Goal: Transaction & Acquisition: Purchase product/service

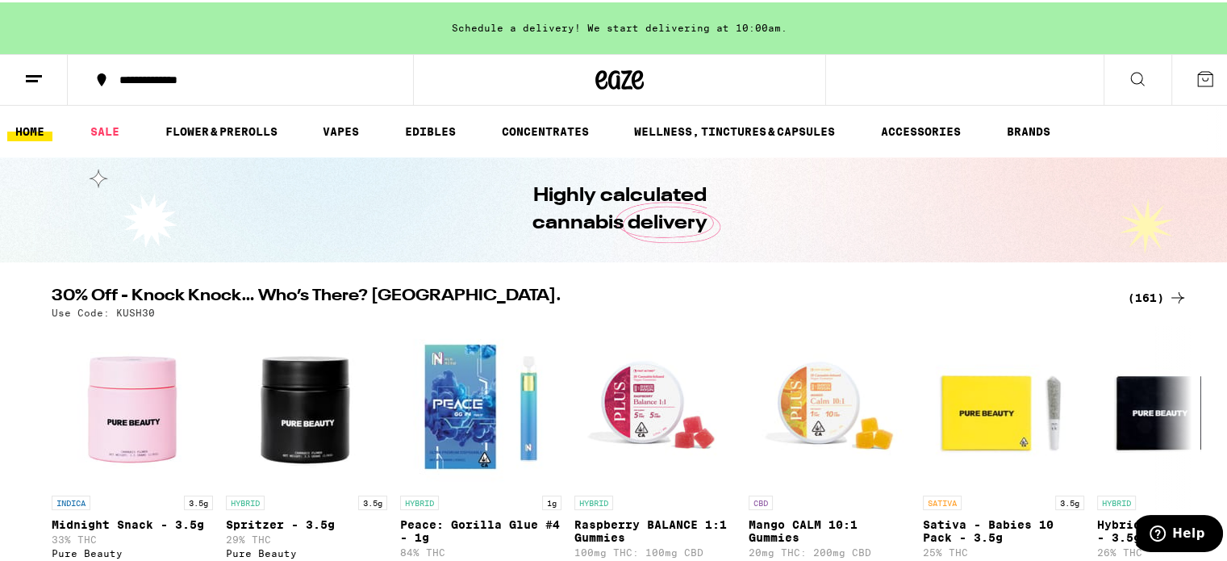
click at [1149, 290] on div "(161)" at bounding box center [1158, 295] width 60 height 19
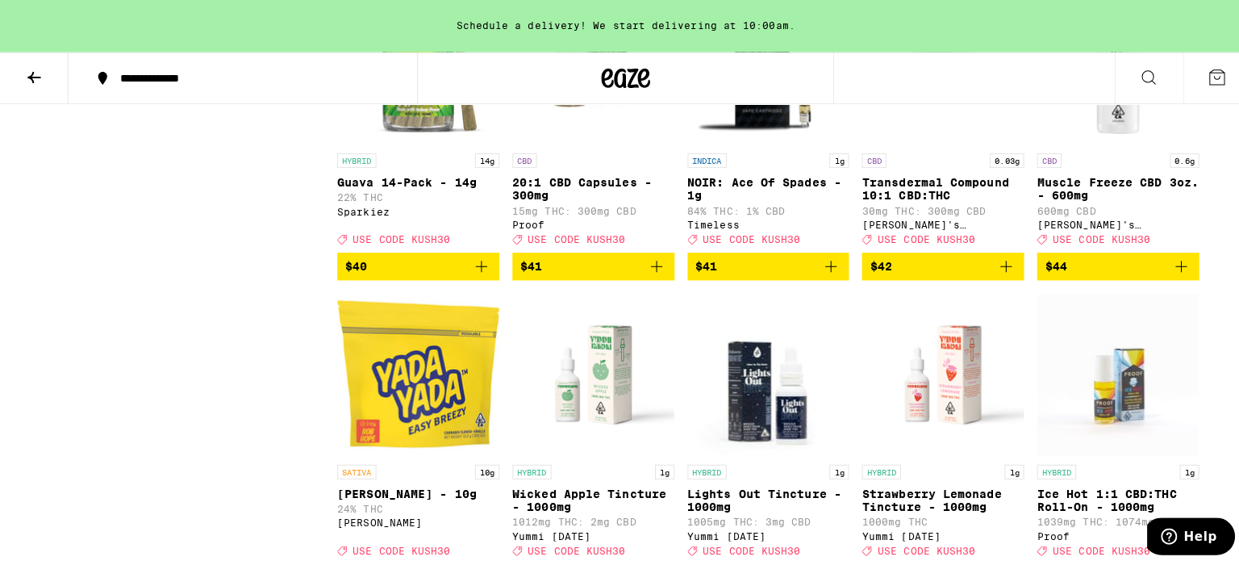
scroll to position [8630, 0]
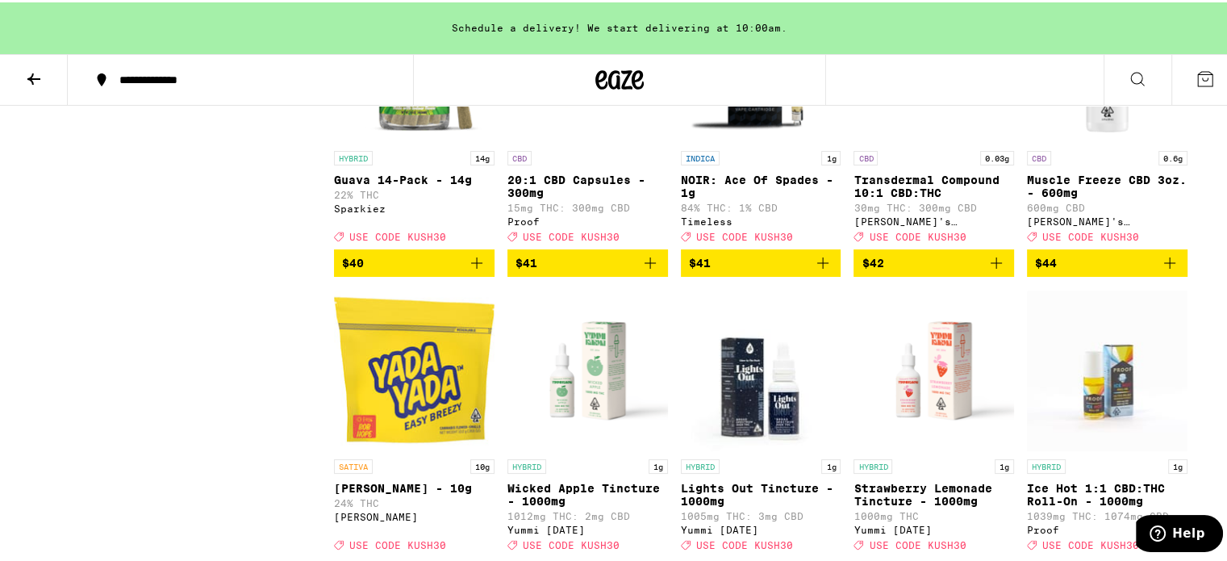
click at [471, 266] on icon "Add to bag" at bounding box center [476, 260] width 11 height 11
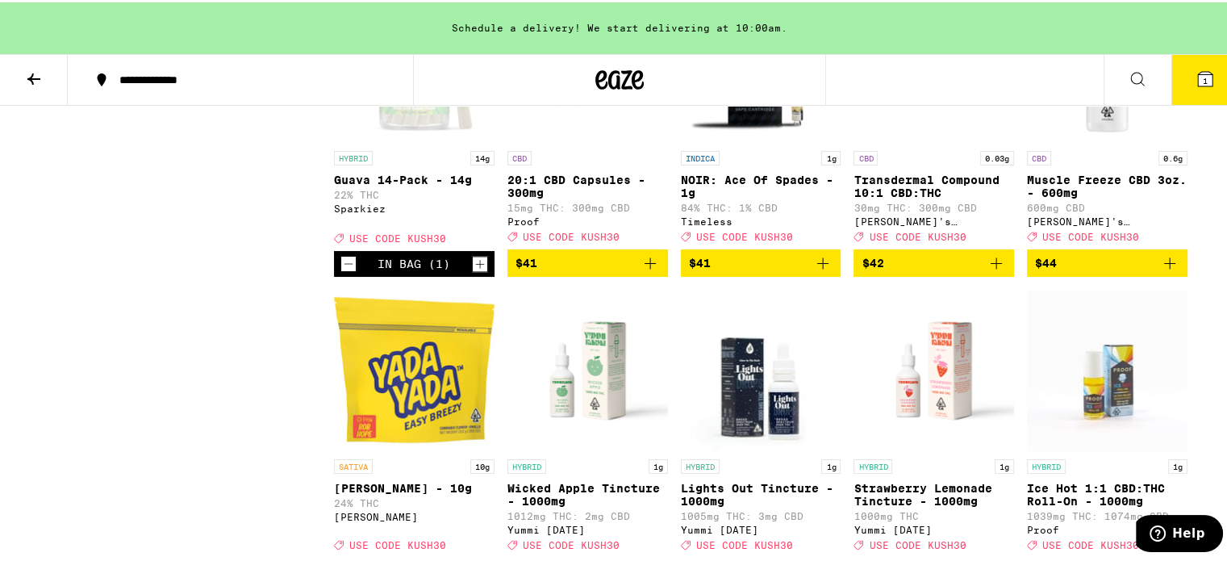
click at [1195, 67] on icon at bounding box center [1204, 76] width 19 height 19
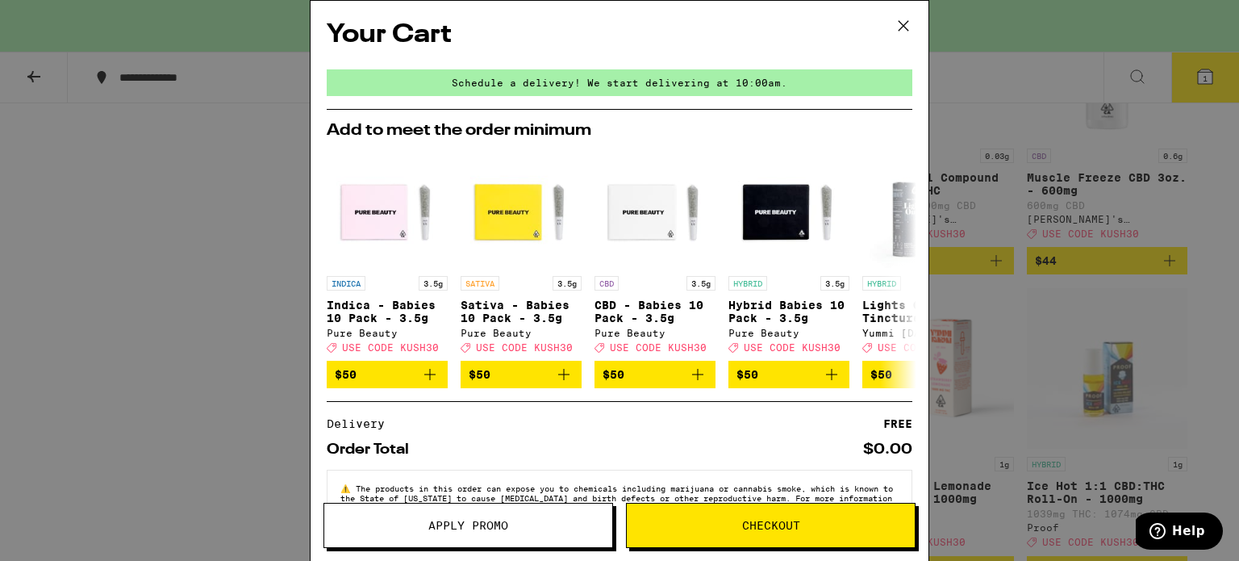
click at [904, 20] on icon at bounding box center [903, 26] width 24 height 24
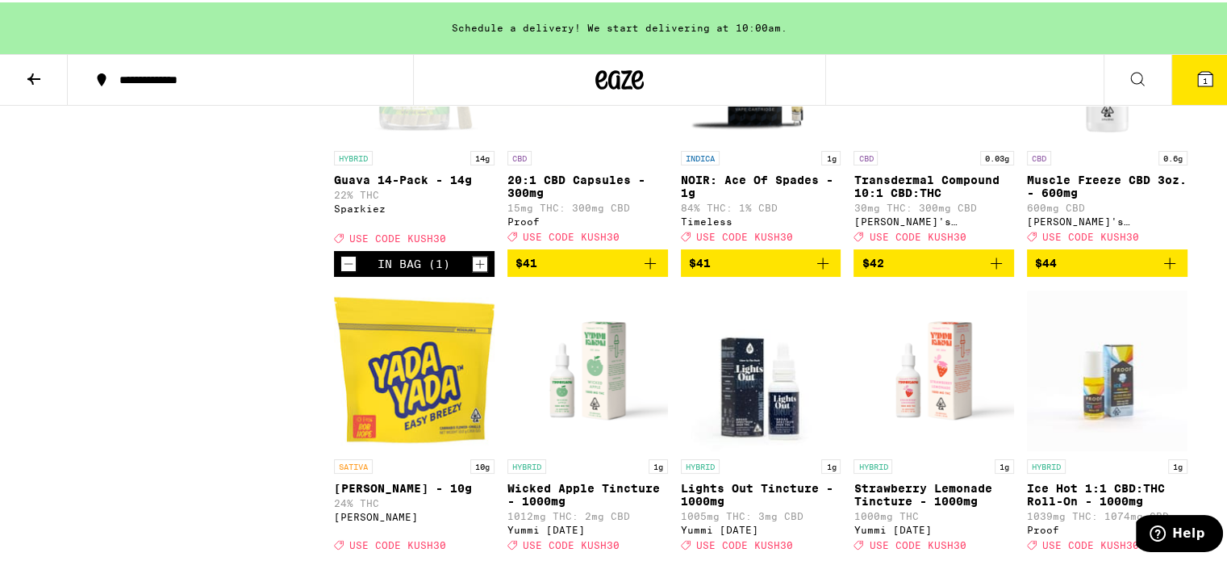
click at [477, 271] on icon "Increment" at bounding box center [480, 261] width 15 height 19
click at [1198, 70] on icon at bounding box center [1205, 76] width 15 height 15
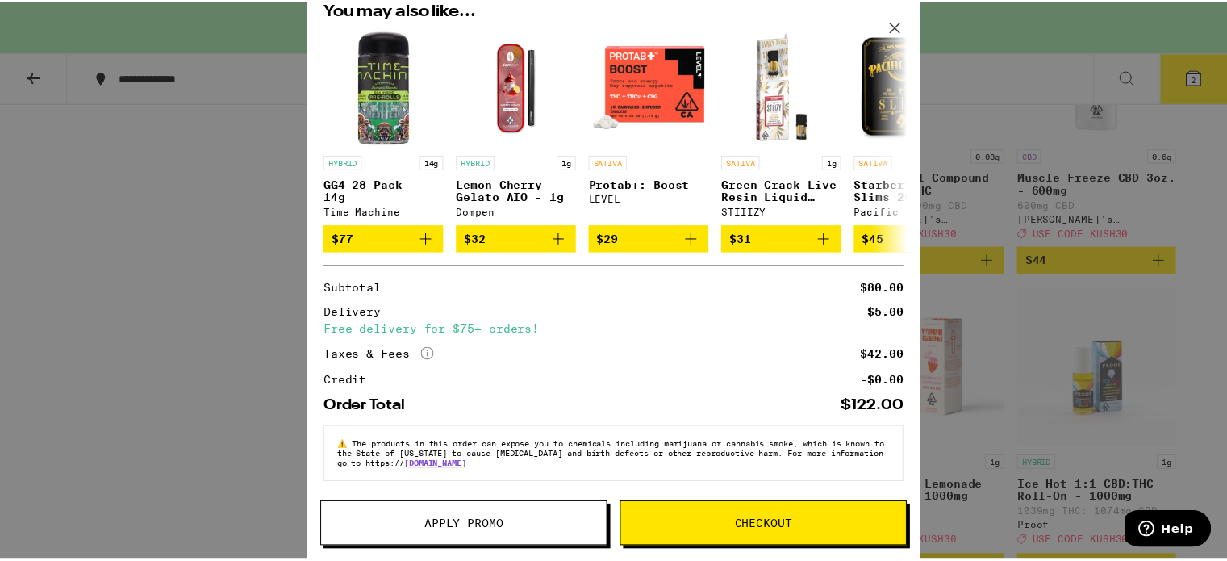
scroll to position [186, 0]
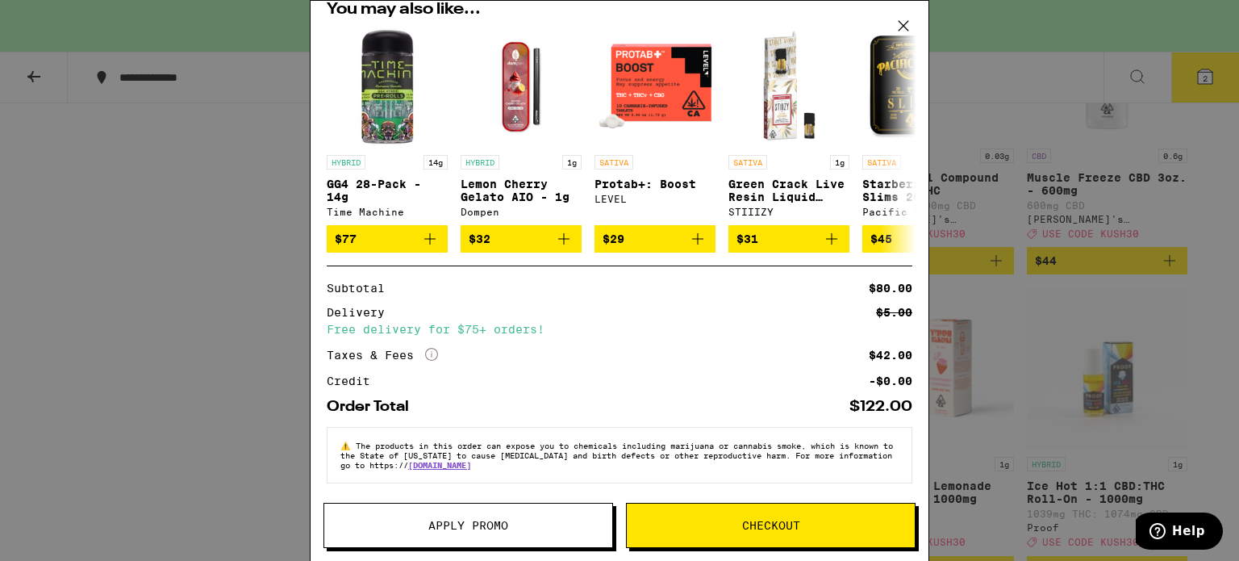
click at [525, 521] on span "Apply Promo" at bounding box center [468, 524] width 288 height 11
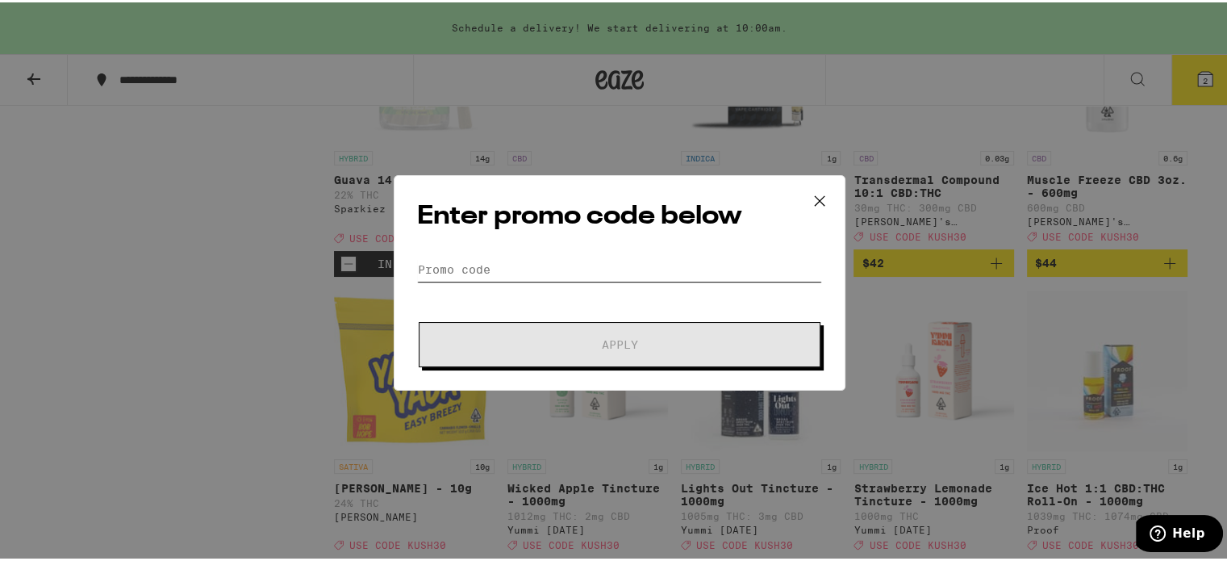
click at [573, 273] on input "Promo Code" at bounding box center [619, 267] width 405 height 24
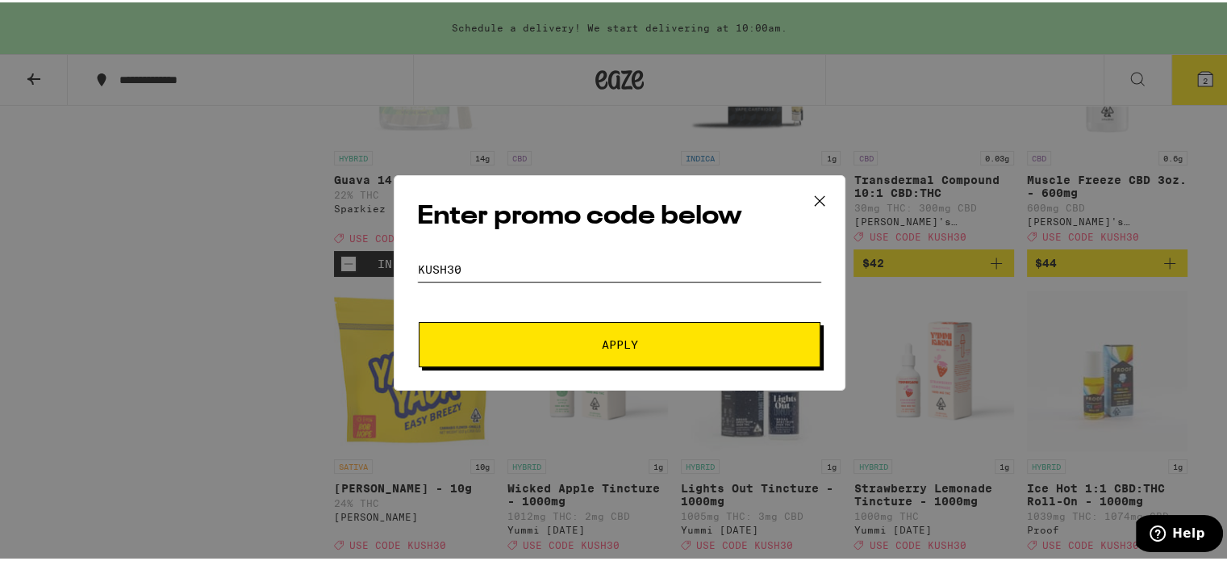
type input "kush30"
click at [677, 348] on button "Apply" at bounding box center [620, 341] width 402 height 45
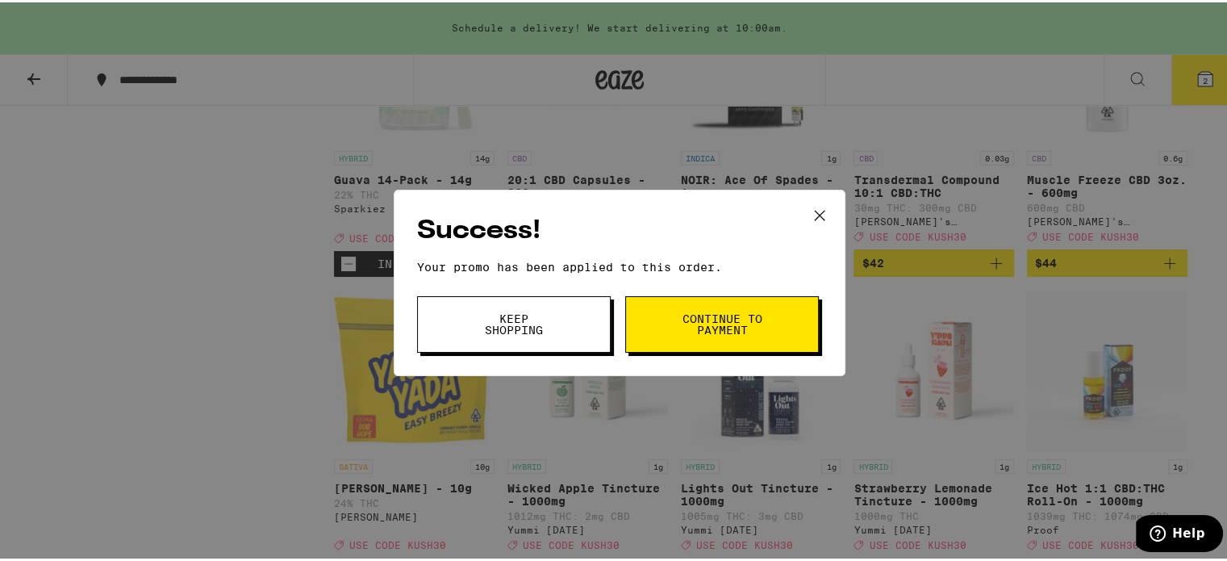
click at [732, 313] on span "Continue to payment" at bounding box center [722, 322] width 82 height 23
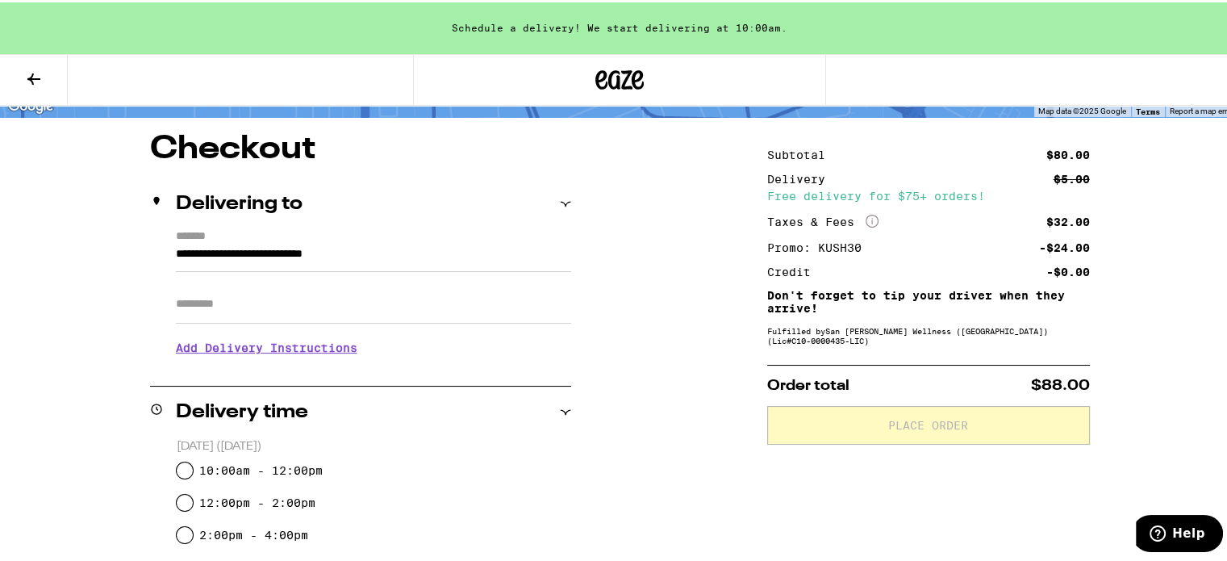
scroll to position [242, 0]
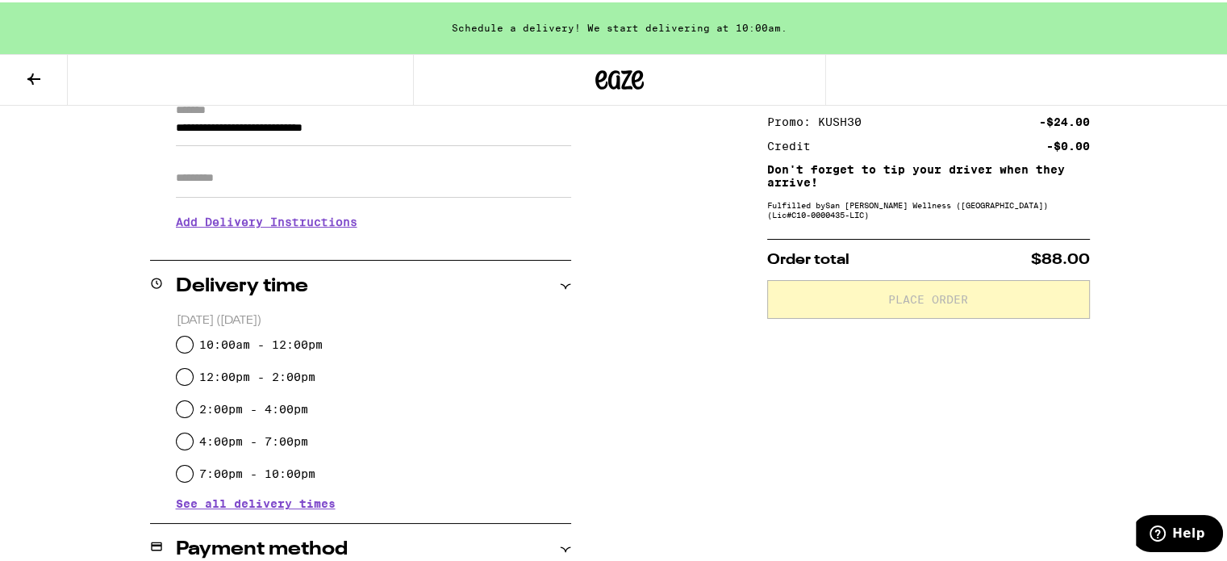
click at [301, 341] on label "10:00am - 12:00pm" at bounding box center [260, 342] width 123 height 13
click at [193, 341] on input "10:00am - 12:00pm" at bounding box center [185, 342] width 16 height 16
radio input "true"
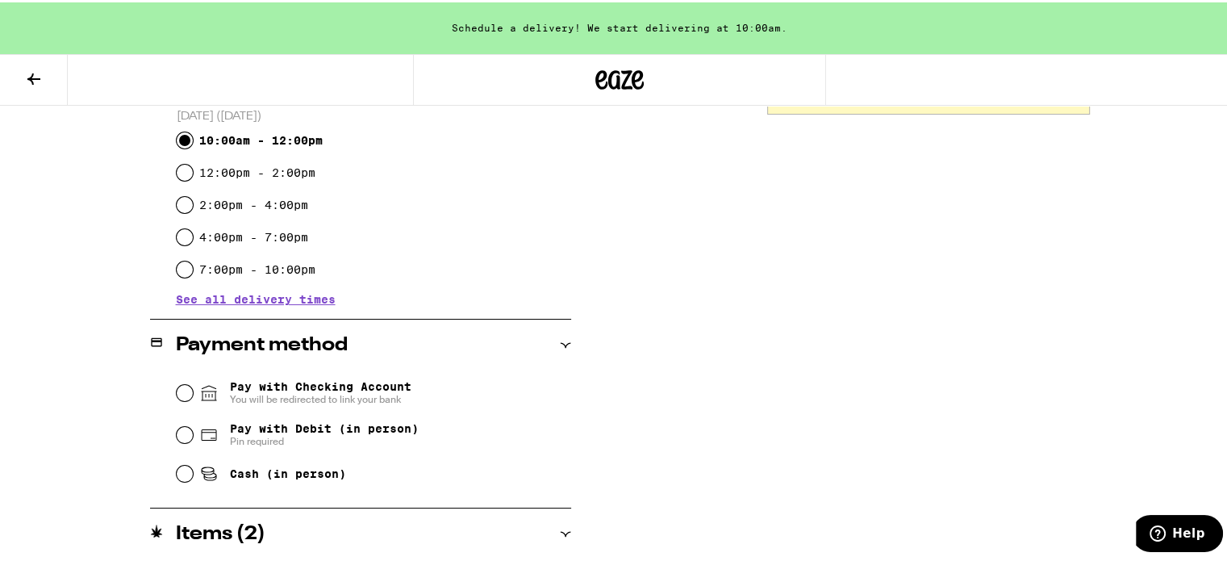
scroll to position [484, 0]
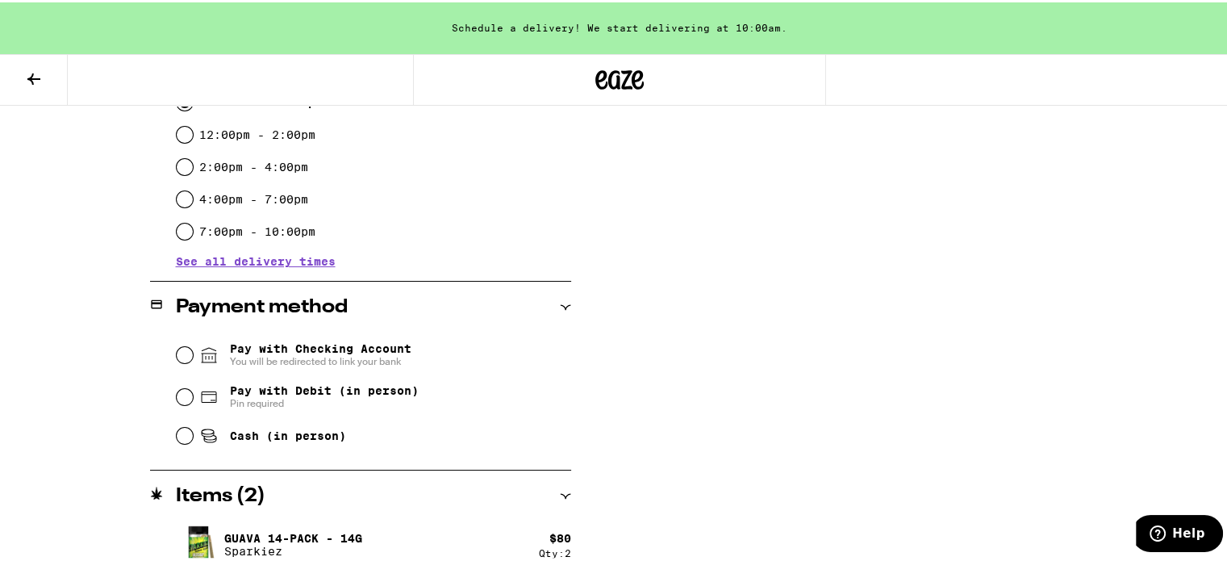
click at [294, 430] on span "Cash (in person)" at bounding box center [288, 433] width 116 height 13
click at [193, 430] on input "Cash (in person)" at bounding box center [185, 433] width 16 height 16
radio input "true"
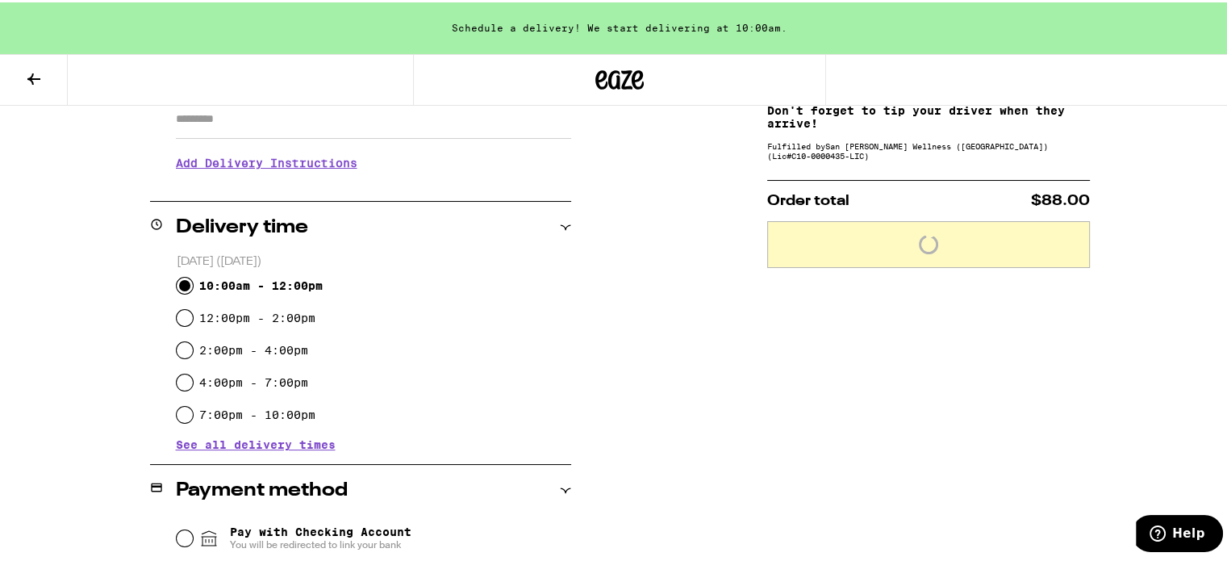
scroll to position [161, 0]
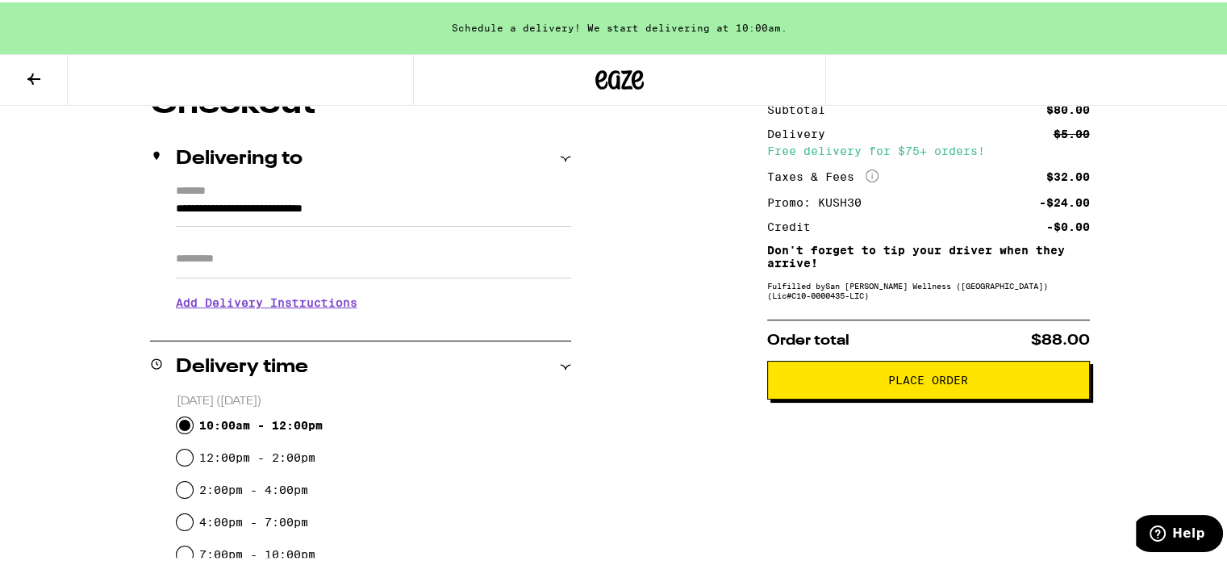
click at [987, 387] on button "Place Order" at bounding box center [928, 377] width 323 height 39
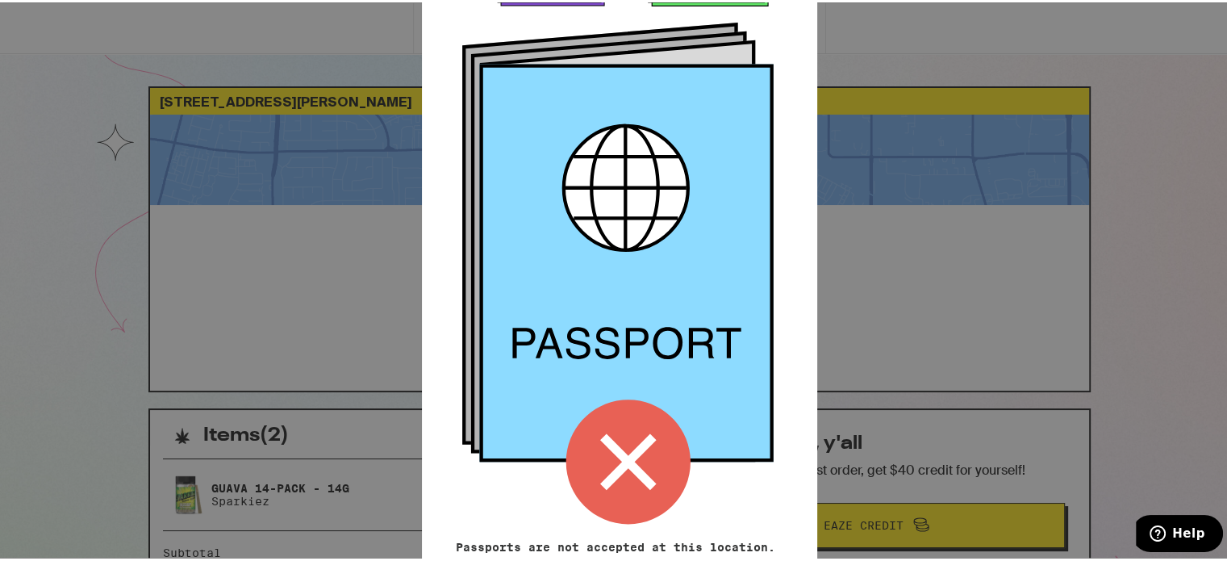
click at [766, 226] on div at bounding box center [619, 231] width 327 height 611
click at [882, 235] on div "Remember! Bring your ID and cash Passports are not accepted at this location. P…" at bounding box center [619, 280] width 1239 height 561
